Goal: Task Accomplishment & Management: Manage account settings

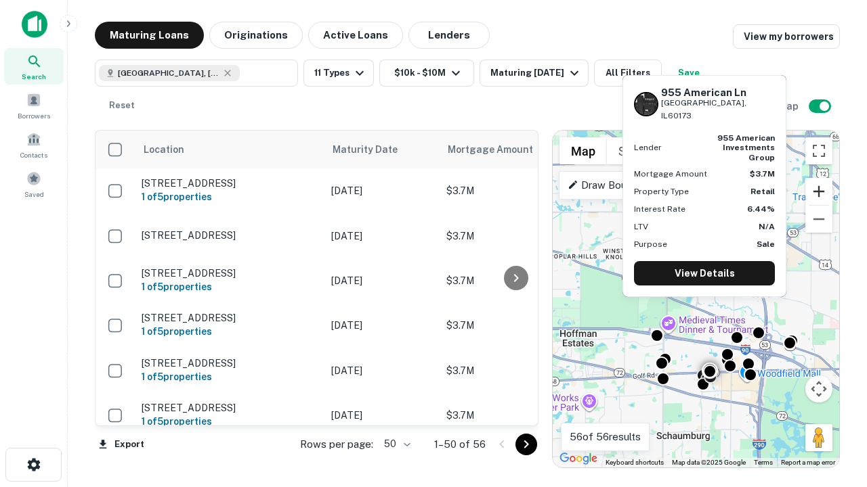
click at [819, 192] on button "Zoom in" at bounding box center [818, 191] width 27 height 27
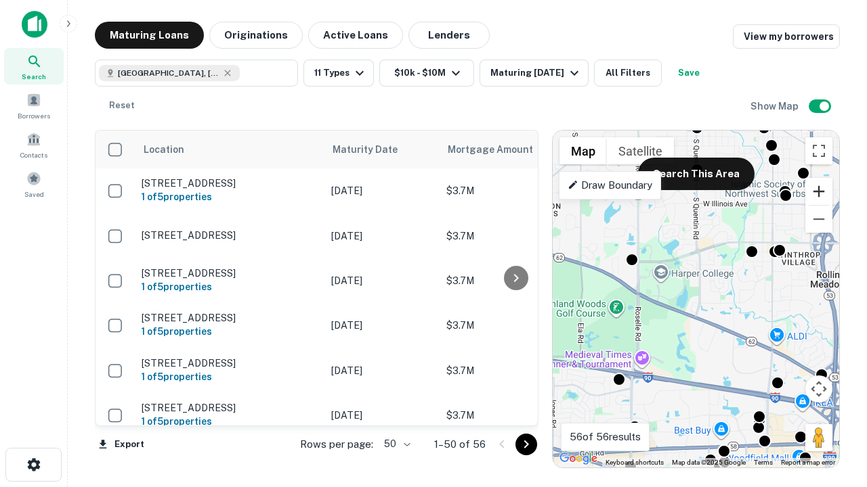
click at [819, 192] on button "Zoom in" at bounding box center [818, 191] width 27 height 27
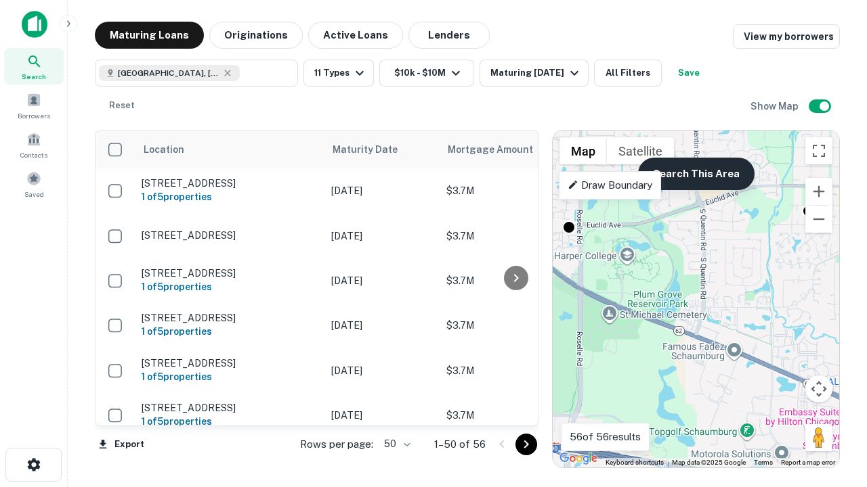
click at [695, 174] on button "Search This Area" at bounding box center [696, 174] width 116 height 32
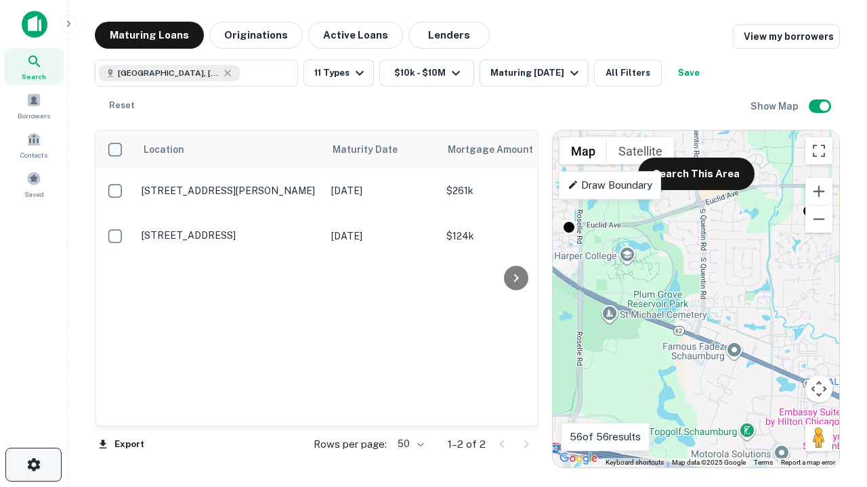
click at [33, 465] on icon "button" at bounding box center [34, 465] width 16 height 16
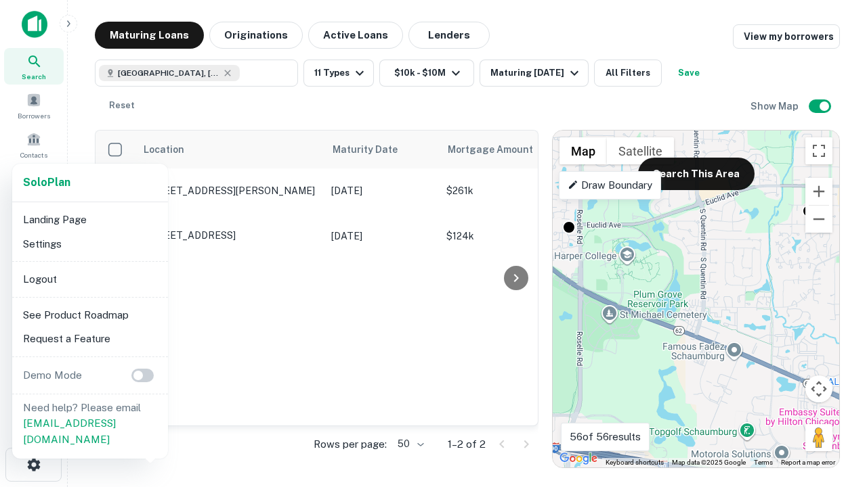
click at [89, 279] on li "Logout" at bounding box center [90, 279] width 145 height 24
